Goal: Task Accomplishment & Management: Manage account settings

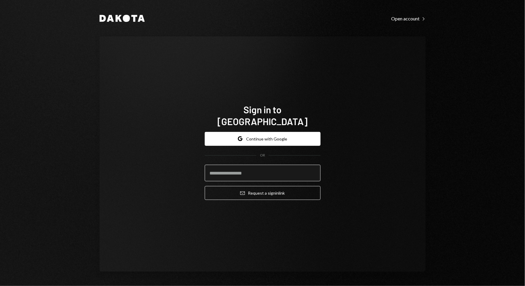
type input "**********"
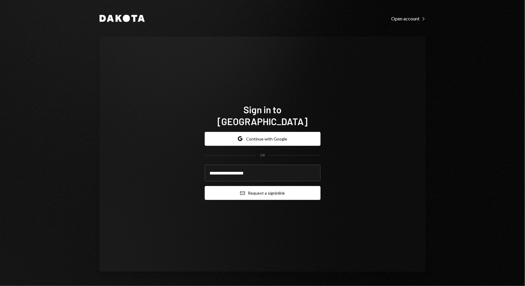
click at [264, 188] on button "Email Request a sign in link" at bounding box center [263, 193] width 116 height 14
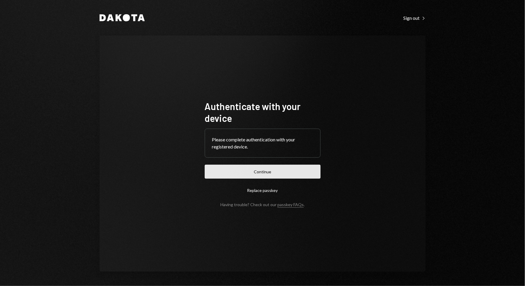
click at [230, 174] on button "Continue" at bounding box center [263, 172] width 116 height 14
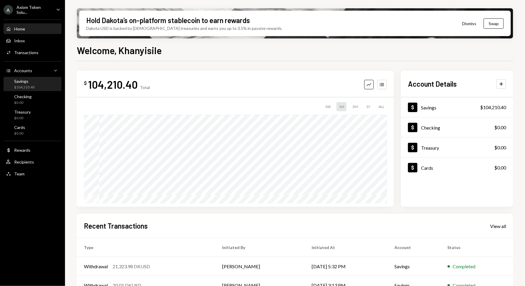
click at [42, 85] on div "Savings $104,210.40" at bounding box center [32, 84] width 53 height 11
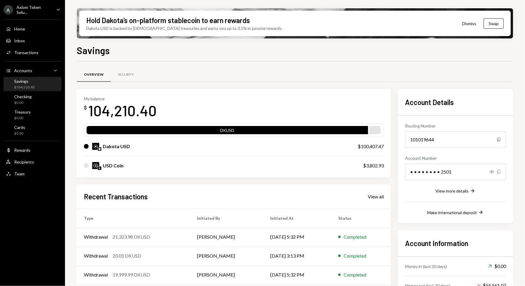
click at [499, 172] on icon "Copy" at bounding box center [499, 171] width 5 height 5
click at [500, 171] on icon "Copy" at bounding box center [499, 171] width 5 height 5
